Goal: Task Accomplishment & Management: Manage account settings

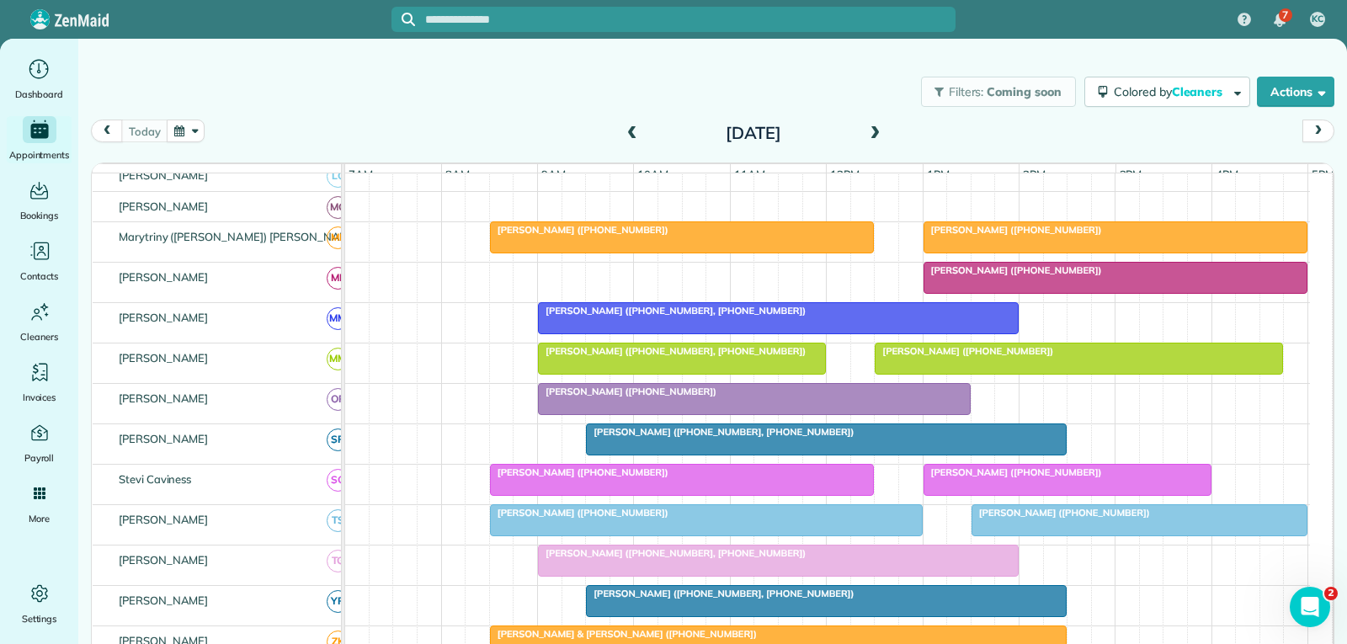
scroll to position [674, 0]
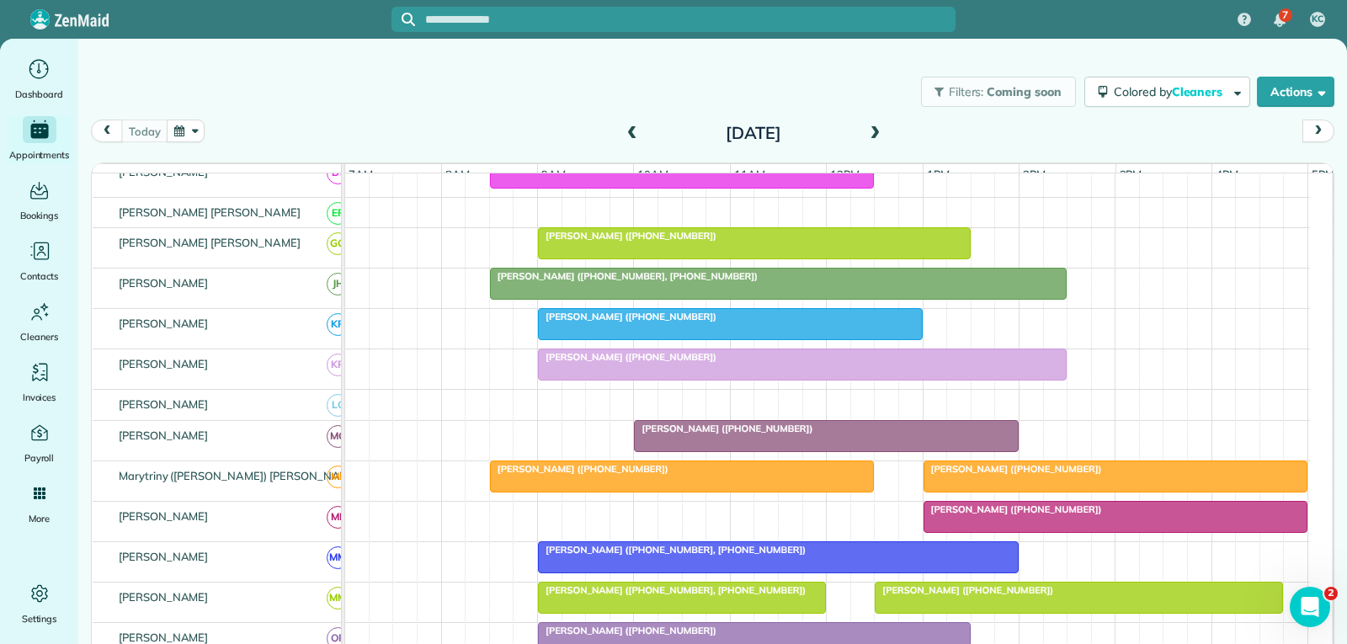
scroll to position [589, 0]
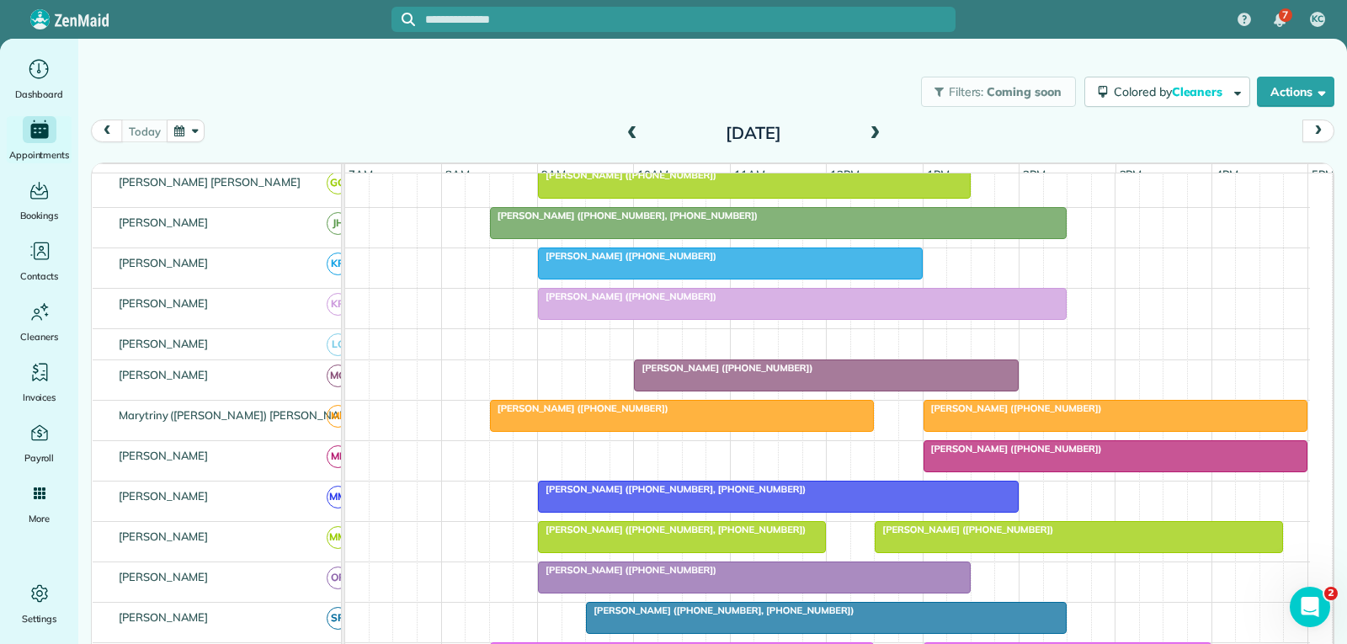
click at [810, 387] on div at bounding box center [826, 375] width 383 height 30
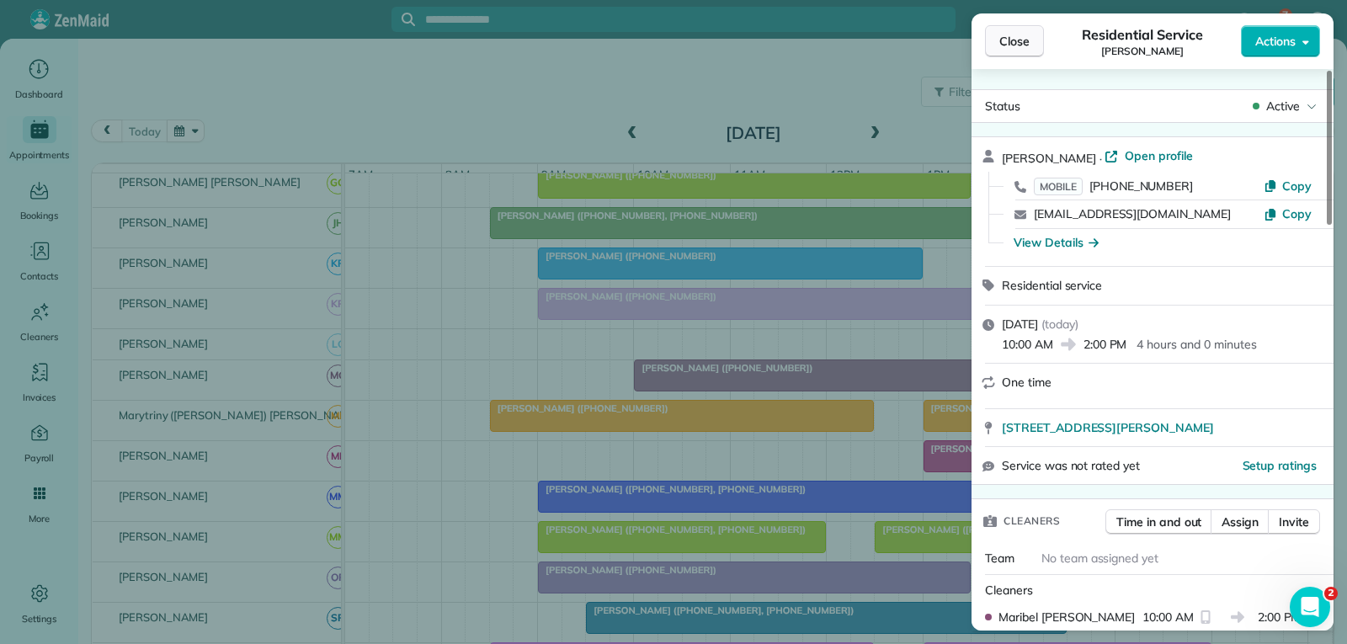
click at [1014, 41] on span "Close" at bounding box center [1014, 41] width 30 height 17
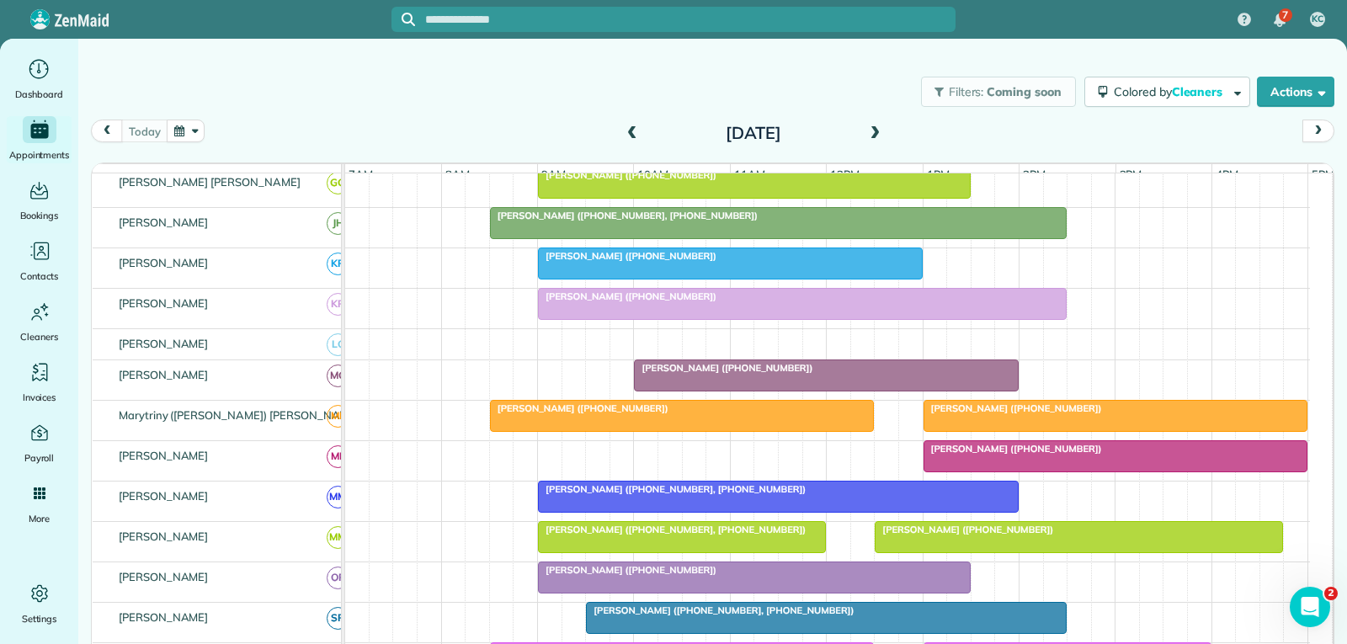
click at [866, 391] on div at bounding box center [826, 375] width 383 height 30
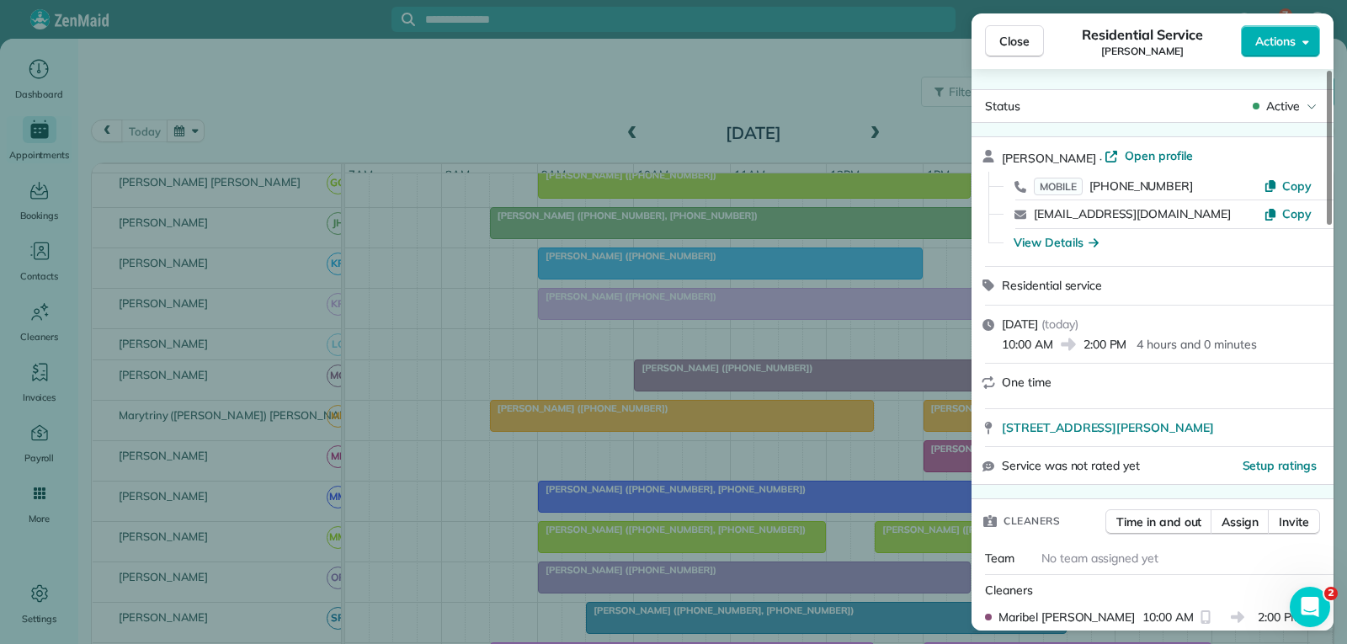
drag, startPoint x: 1005, startPoint y: 37, endPoint x: 976, endPoint y: 112, distance: 80.5
click at [1005, 37] on span "Close" at bounding box center [1014, 41] width 30 height 17
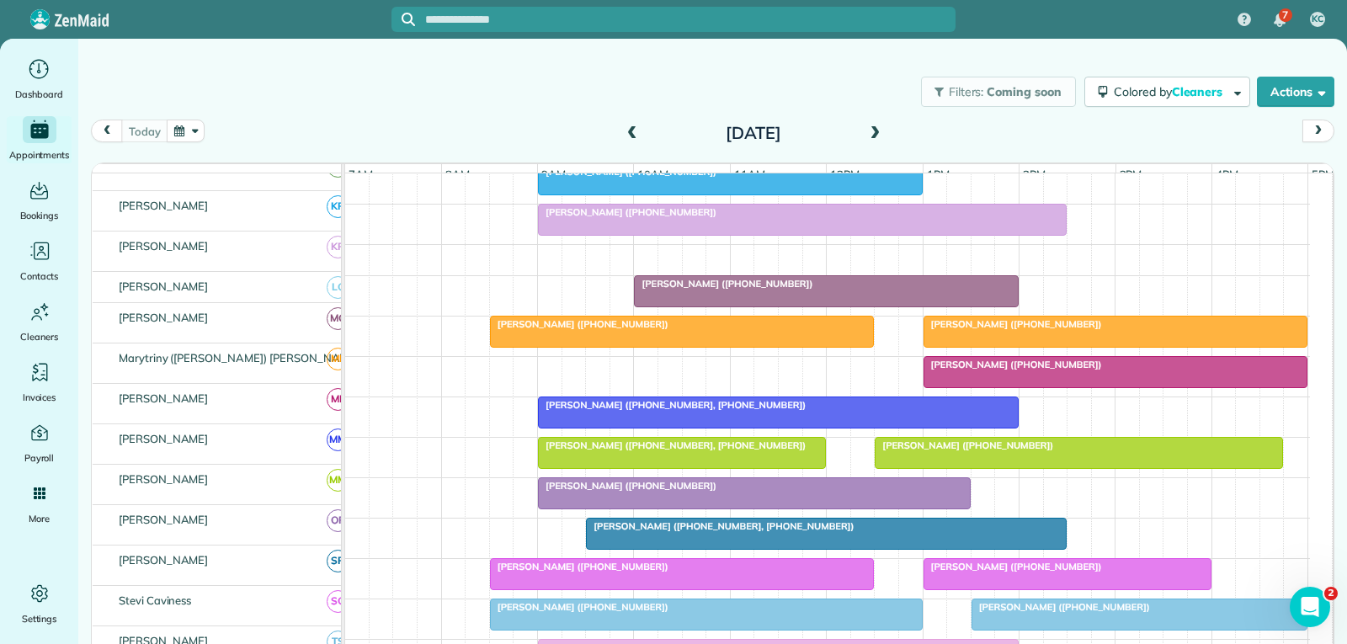
scroll to position [674, 0]
